Goal: Information Seeking & Learning: Learn about a topic

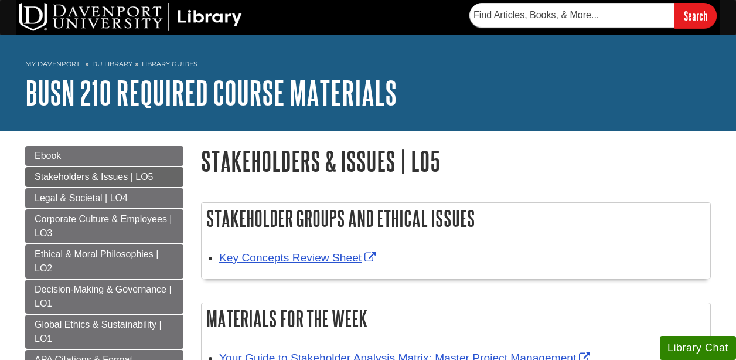
click at [476, 261] on div "Key Concepts Review Sheet" at bounding box center [461, 257] width 485 height 17
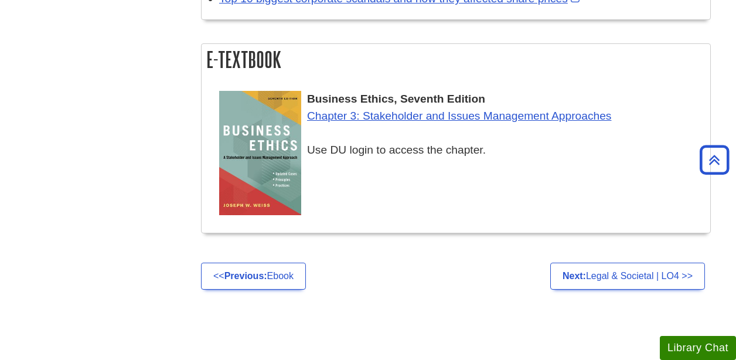
scroll to position [515, 0]
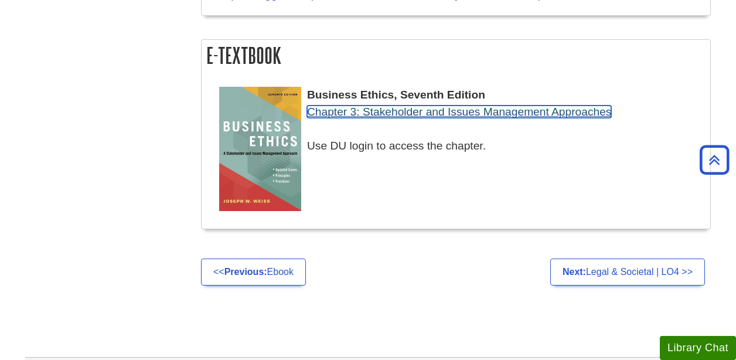
click at [415, 110] on link "Chapter 3: Stakeholder and Issues Management Approaches" at bounding box center [459, 111] width 304 height 12
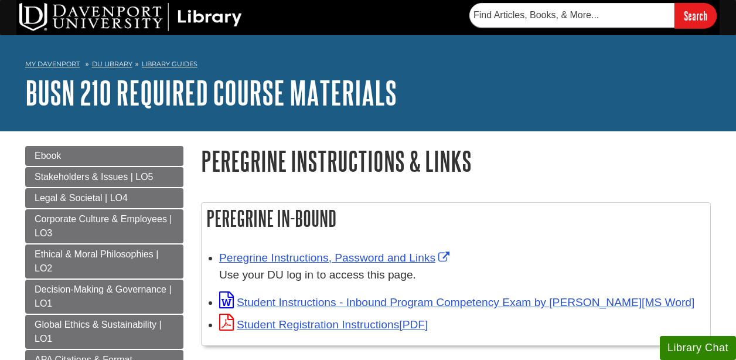
click at [418, 196] on div "Peregrine In-Bound Peregrine Instructions, Password and Links Use your DU log i…" at bounding box center [455, 279] width 527 height 179
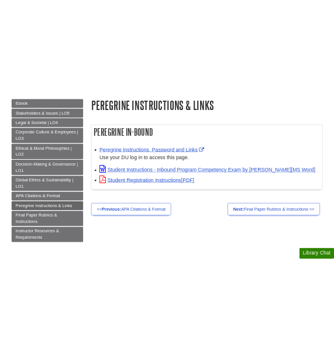
scroll to position [141, 0]
